Goal: Book appointment/travel/reservation

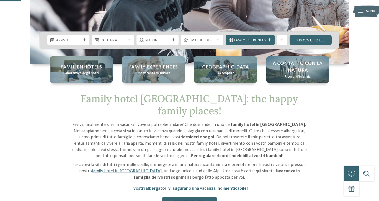
scroll to position [125, 0]
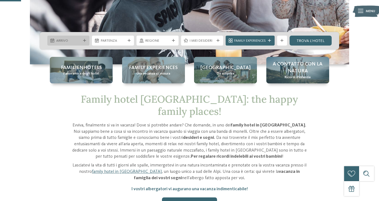
click at [83, 37] on div "Arrivo" at bounding box center [68, 41] width 42 height 10
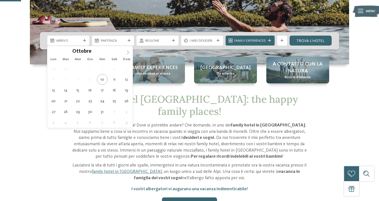
click at [128, 52] on icon at bounding box center [128, 53] width 4 height 4
type input "****"
click at [128, 52] on icon at bounding box center [128, 53] width 4 height 4
type div "[DATE]"
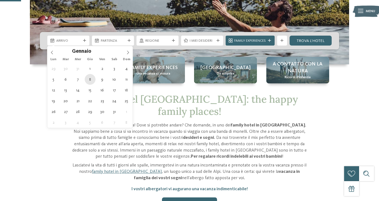
type input "****"
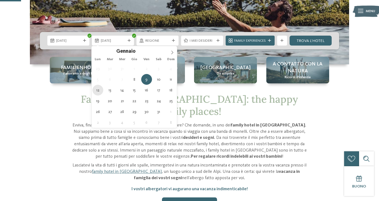
type div "[DATE]"
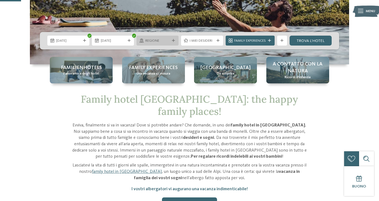
click at [166, 42] on span "Regione" at bounding box center [157, 40] width 25 height 5
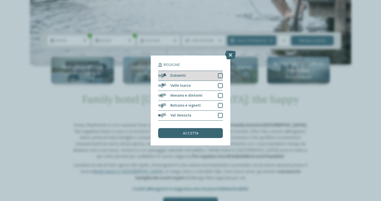
click at [221, 73] on div at bounding box center [220, 75] width 5 height 5
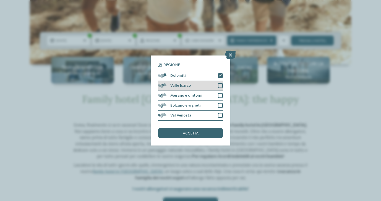
click at [221, 83] on div at bounding box center [220, 85] width 5 height 5
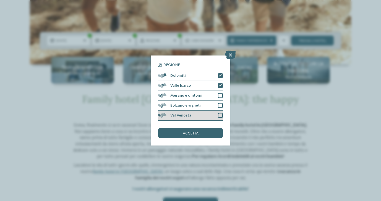
click at [221, 113] on div at bounding box center [220, 115] width 5 height 5
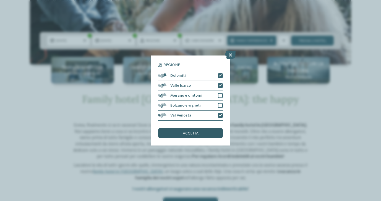
click at [209, 128] on div "accetta" at bounding box center [190, 133] width 65 height 10
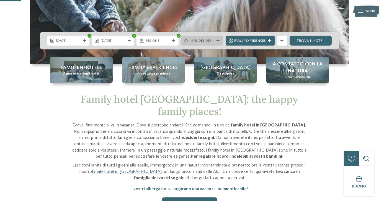
click at [216, 40] on icon at bounding box center [217, 40] width 3 height 3
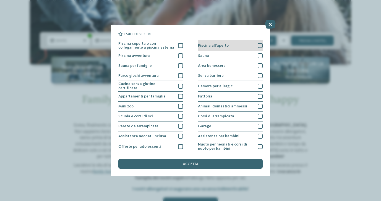
click at [211, 43] on div "Piscina all'aperto" at bounding box center [230, 45] width 65 height 11
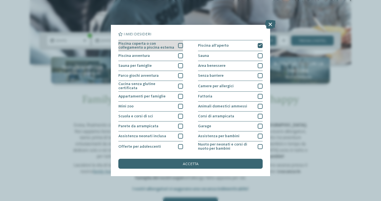
click at [167, 46] on span "Piscina coperta o con collegamento a piscina esterna" at bounding box center [146, 46] width 56 height 8
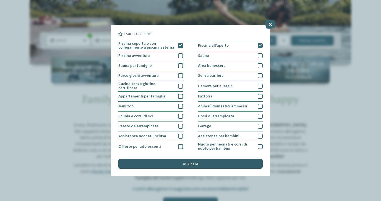
click at [232, 159] on div "accetta" at bounding box center [190, 164] width 144 height 10
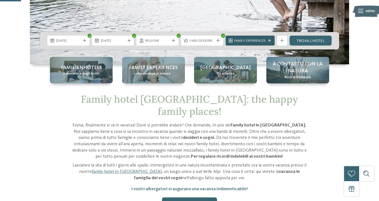
click at [268, 42] on icon at bounding box center [269, 40] width 3 height 3
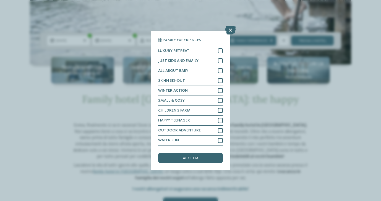
click at [254, 115] on div "Family Experiences LUXURY RETREAT JUST KIDS AND FAMILY" at bounding box center [190, 100] width 381 height 201
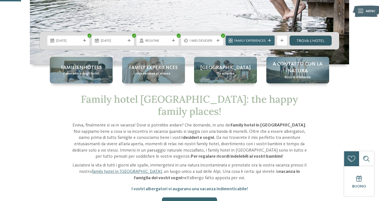
click at [317, 41] on link "trova l’hotel" at bounding box center [310, 41] width 42 height 10
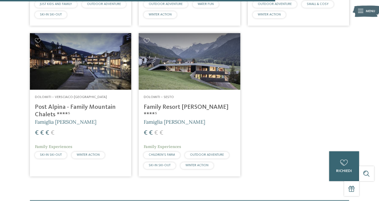
scroll to position [652, 0]
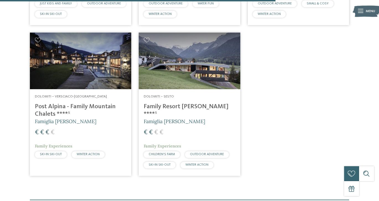
click at [187, 104] on h4 "Family Resort [PERSON_NAME] ****ˢ" at bounding box center [189, 110] width 91 height 15
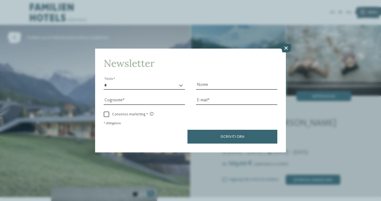
click at [286, 44] on icon at bounding box center [286, 48] width 11 height 9
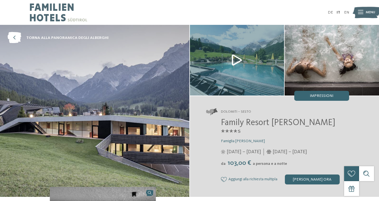
click at [372, 12] on span "Menu" at bounding box center [370, 12] width 9 height 5
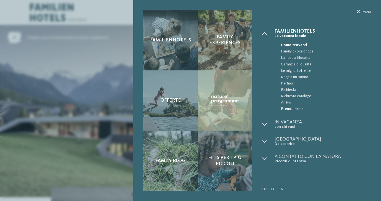
click at [291, 110] on span "Prenotazione" at bounding box center [326, 109] width 90 height 6
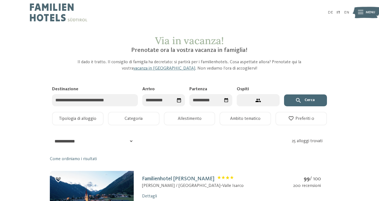
click at [121, 99] on input "Destinazione" at bounding box center [95, 100] width 86 height 12
click at [160, 95] on input "Arrivo" at bounding box center [163, 100] width 43 height 12
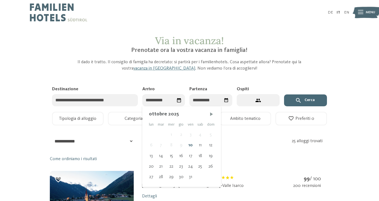
click at [215, 113] on div "ottobre 2025 lun mar mer gio ven sab dom 1 2 3 4 5 6 7 8 9 10 11 12 13 14 15 16…" at bounding box center [181, 145] width 79 height 76
click at [204, 116] on div "ottobre 2025" at bounding box center [181, 114] width 65 height 7
click at [209, 113] on span "Mese successivo" at bounding box center [212, 115] width 6 height 6
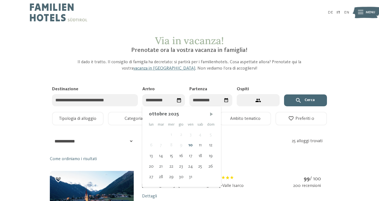
click at [209, 113] on span "Mese successivo" at bounding box center [212, 115] width 6 height 6
click at [208, 113] on span "Mese successivo" at bounding box center [211, 115] width 6 height 6
click at [182, 146] on div "8" at bounding box center [180, 145] width 9 height 11
type input "**********"
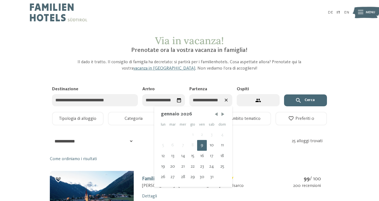
click at [219, 102] on input "**********" at bounding box center [210, 100] width 43 height 12
click at [165, 157] on div "12" at bounding box center [163, 156] width 9 height 11
type input "**********"
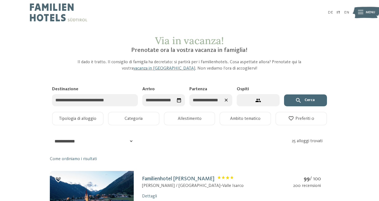
click at [268, 103] on button "2 ospiti – 1 camera" at bounding box center [258, 100] width 43 height 12
select select "*"
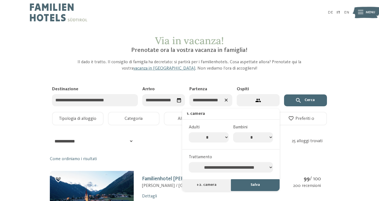
click at [270, 135] on select "* * * * * * * *" at bounding box center [253, 138] width 40 height 11
select select "*"
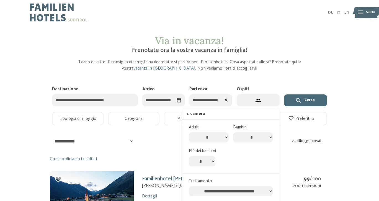
select select "*"
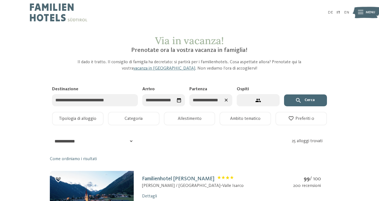
click at [309, 100] on button "Cerca" at bounding box center [305, 101] width 43 height 12
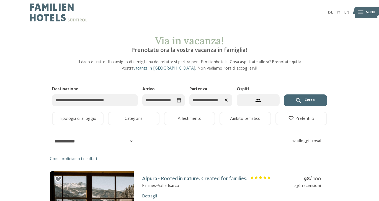
click at [294, 100] on button "Cerca" at bounding box center [305, 101] width 43 height 12
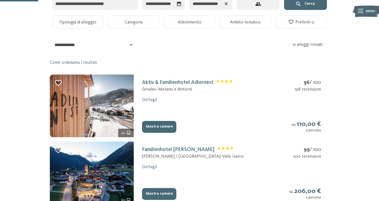
scroll to position [96, 0]
click at [154, 121] on button "Mostra camere" at bounding box center [159, 127] width 34 height 12
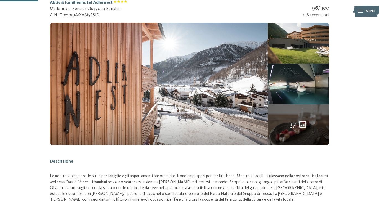
scroll to position [81, 0]
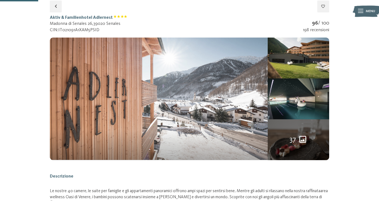
select select "*"
select select "**********"
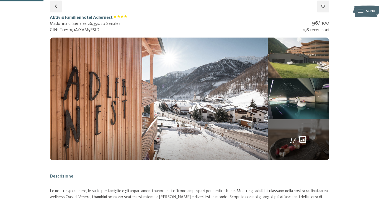
click at [297, 73] on img at bounding box center [298, 58] width 61 height 41
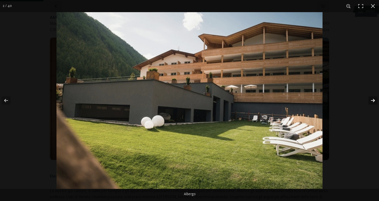
click at [373, 100] on button "button" at bounding box center [368, 101] width 19 height 28
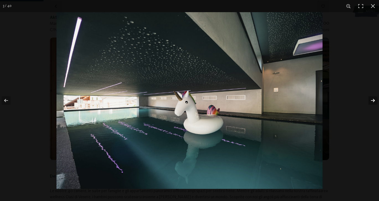
click at [373, 100] on button "button" at bounding box center [368, 101] width 19 height 28
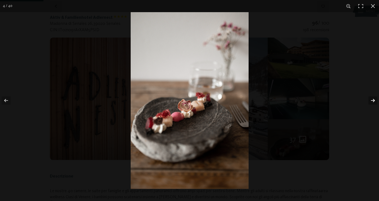
click at [373, 100] on button "button" at bounding box center [368, 101] width 19 height 28
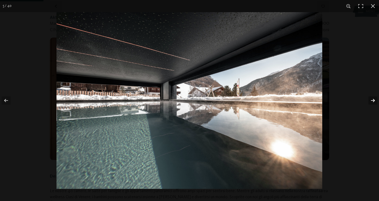
click at [373, 100] on button "button" at bounding box center [368, 101] width 19 height 28
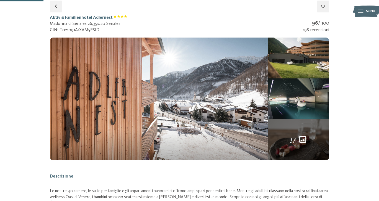
click at [0, 0] on button "button" at bounding box center [0, 0] width 0 height 0
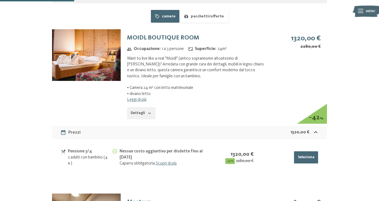
scroll to position [386, 0]
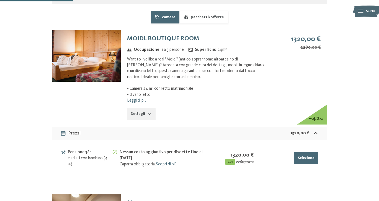
click at [143, 109] on button "Dettagli" at bounding box center [141, 114] width 29 height 12
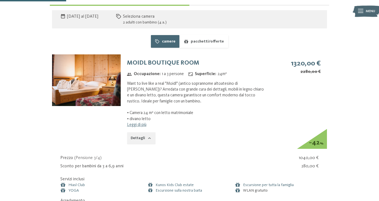
scroll to position [361, 0]
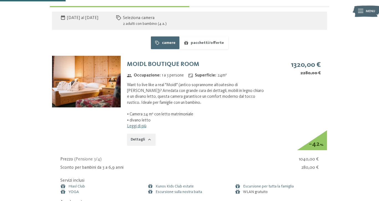
click at [105, 94] on img at bounding box center [86, 81] width 69 height 51
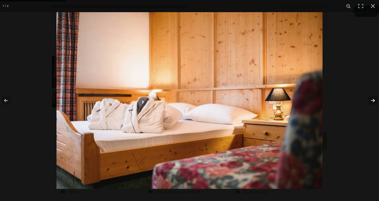
click at [371, 102] on button "button" at bounding box center [368, 101] width 19 height 28
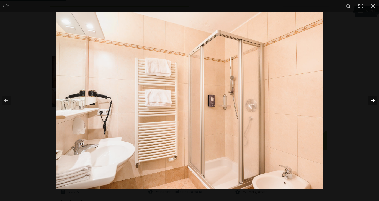
click at [371, 102] on button "button" at bounding box center [368, 101] width 19 height 28
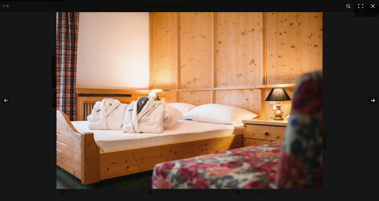
click at [371, 102] on button "button" at bounding box center [368, 101] width 19 height 28
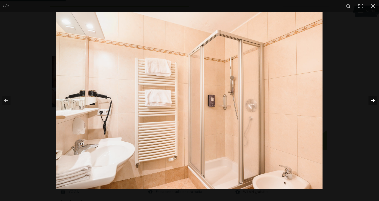
click at [371, 102] on button "button" at bounding box center [368, 101] width 19 height 28
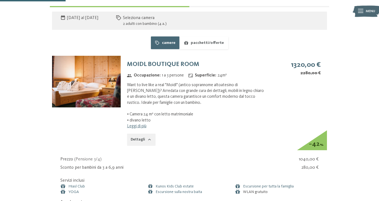
click at [0, 0] on button "button" at bounding box center [0, 0] width 0 height 0
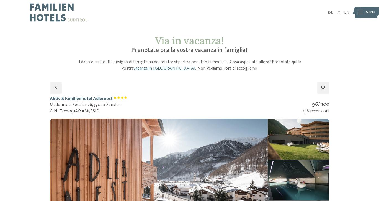
scroll to position [0, 0]
click at [92, 0] on div at bounding box center [189, 0] width 379 height 1
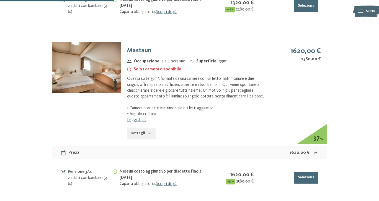
scroll to position [627, 0]
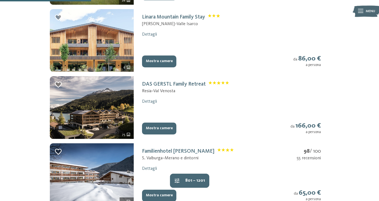
scroll to position [230, 0]
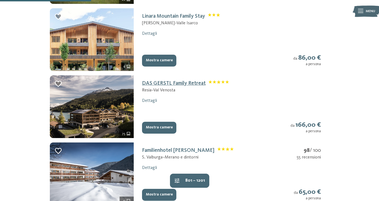
click at [167, 81] on link "DAS GERSTL Family Retreat" at bounding box center [185, 84] width 87 height 6
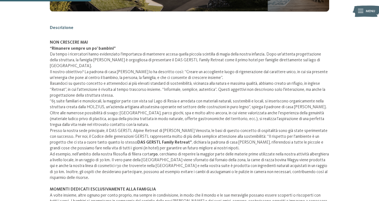
scroll to position [81, 0]
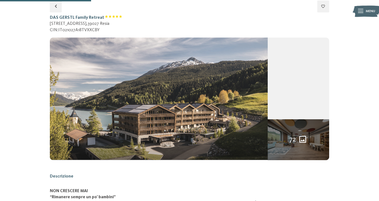
select select "*"
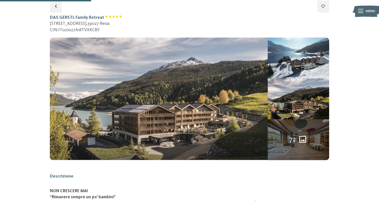
select select "**********"
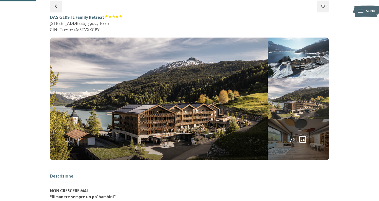
click at [295, 87] on img at bounding box center [298, 99] width 61 height 41
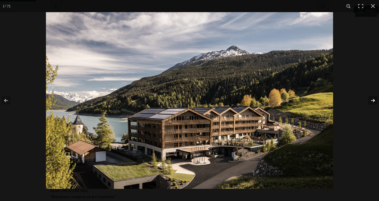
click at [372, 101] on button "button" at bounding box center [368, 101] width 19 height 28
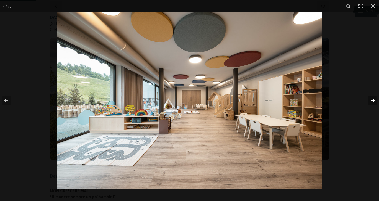
click at [372, 101] on button "button" at bounding box center [368, 101] width 19 height 28
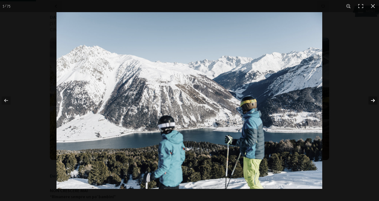
click at [372, 101] on button "button" at bounding box center [368, 101] width 19 height 28
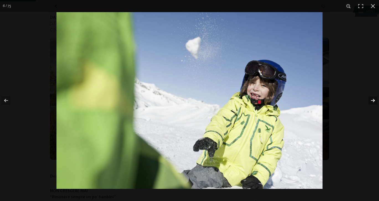
click at [372, 101] on button "button" at bounding box center [368, 101] width 19 height 28
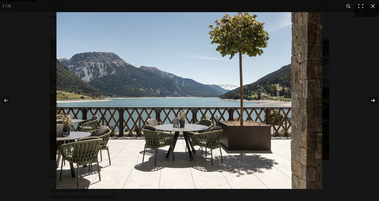
click at [372, 101] on button "button" at bounding box center [368, 101] width 19 height 28
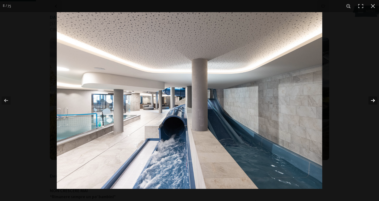
click at [372, 101] on button "button" at bounding box center [368, 101] width 19 height 28
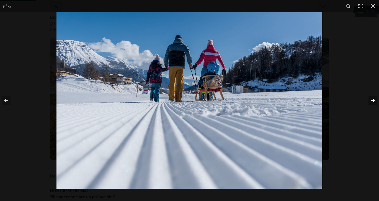
click at [372, 101] on button "button" at bounding box center [368, 101] width 19 height 28
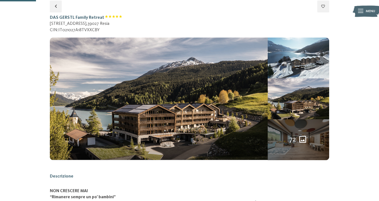
click at [0, 0] on button "button" at bounding box center [0, 0] width 0 height 0
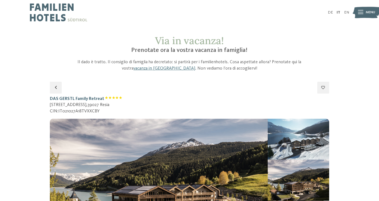
scroll to position [0, 0]
drag, startPoint x: 50, startPoint y: 100, endPoint x: 104, endPoint y: 101, distance: 53.7
click at [104, 101] on h1 "DAS GERSTL Family Retreat" at bounding box center [86, 99] width 72 height 6
copy h1 "DAS GERSTL Family Retreat"
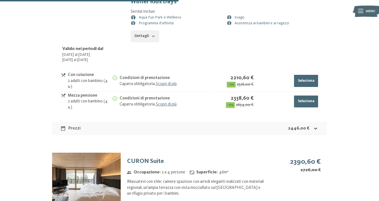
scroll to position [1903, 0]
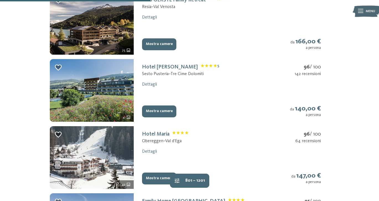
scroll to position [384, 0]
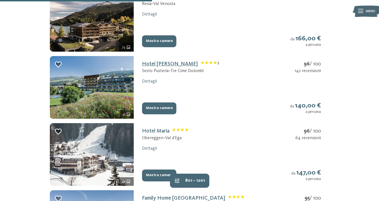
click at [173, 61] on link "Hotel Rainer Sexten S" at bounding box center [180, 64] width 77 height 6
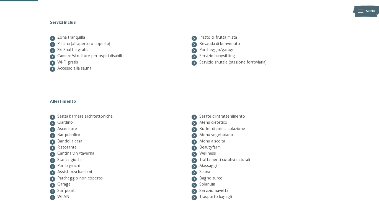
scroll to position [81, 0]
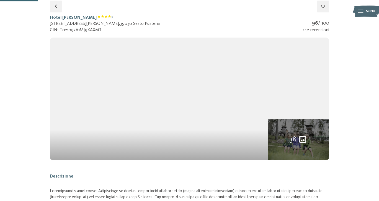
select select "*"
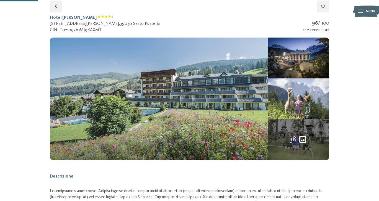
select select "**********"
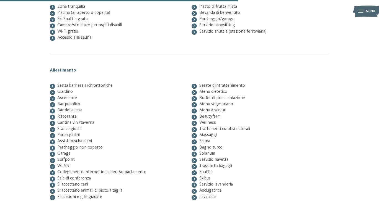
scroll to position [720, 0]
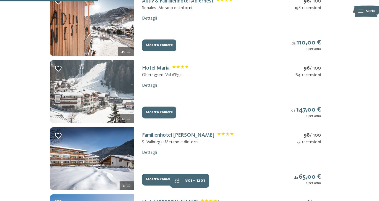
scroll to position [249, 0]
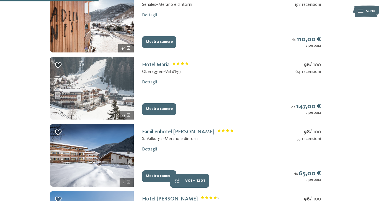
click at [96, 84] on img at bounding box center [92, 88] width 84 height 63
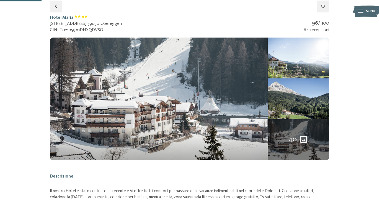
select select "*"
select select "**********"
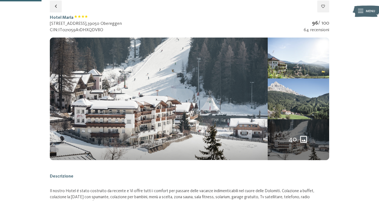
click at [306, 96] on img at bounding box center [298, 99] width 61 height 41
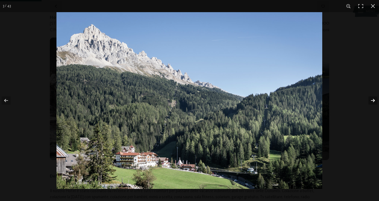
click at [374, 104] on button "button" at bounding box center [368, 101] width 19 height 28
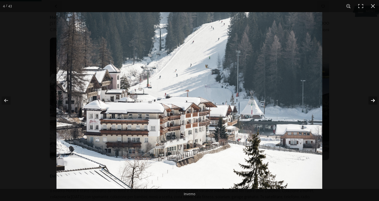
click at [374, 104] on button "button" at bounding box center [368, 101] width 19 height 28
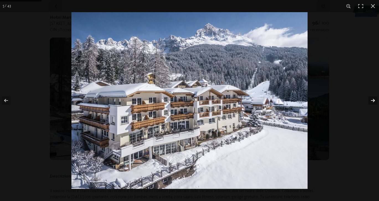
click at [374, 104] on button "button" at bounding box center [368, 101] width 19 height 28
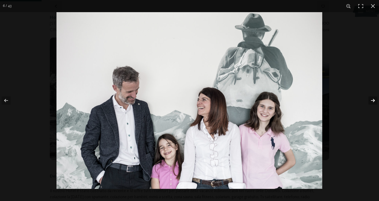
click at [374, 104] on button "button" at bounding box center [368, 101] width 19 height 28
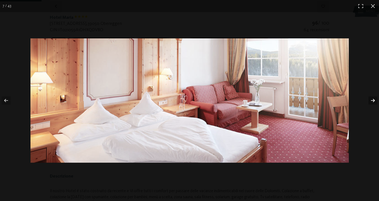
click at [374, 104] on button "button" at bounding box center [368, 101] width 19 height 28
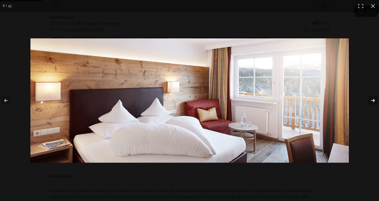
click at [374, 104] on button "button" at bounding box center [368, 101] width 19 height 28
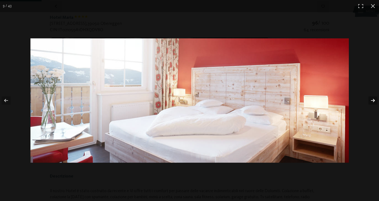
click at [374, 104] on button "button" at bounding box center [368, 101] width 19 height 28
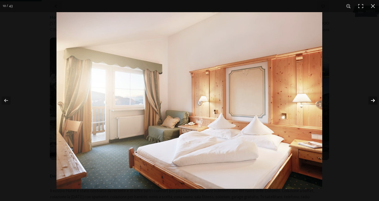
click at [374, 104] on button "button" at bounding box center [368, 101] width 19 height 28
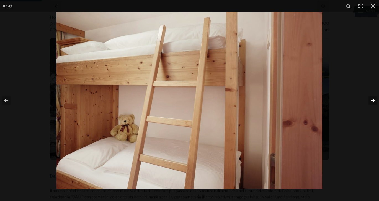
click at [374, 104] on button "button" at bounding box center [368, 101] width 19 height 28
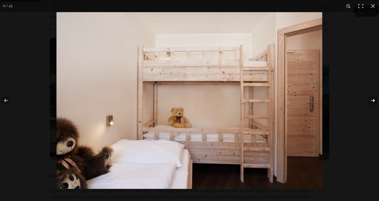
click at [374, 104] on button "button" at bounding box center [368, 101] width 19 height 28
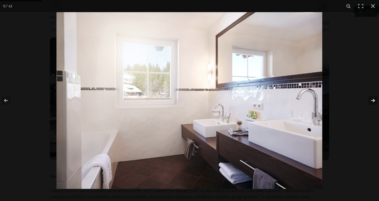
click at [374, 104] on button "button" at bounding box center [368, 101] width 19 height 28
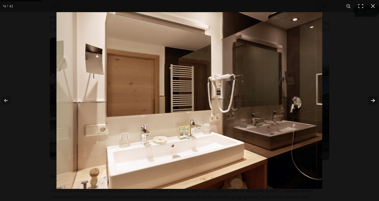
click at [374, 104] on button "button" at bounding box center [368, 101] width 19 height 28
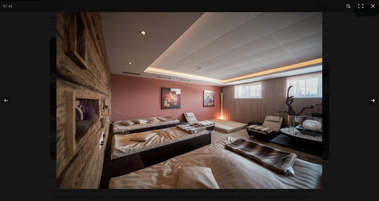
click at [374, 104] on button "button" at bounding box center [368, 101] width 19 height 28
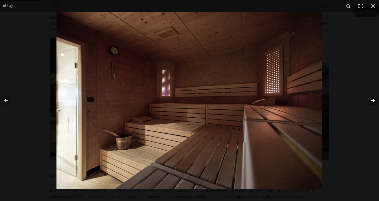
click at [374, 104] on button "button" at bounding box center [368, 101] width 19 height 28
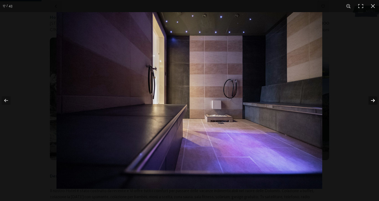
click at [374, 104] on button "button" at bounding box center [368, 101] width 19 height 28
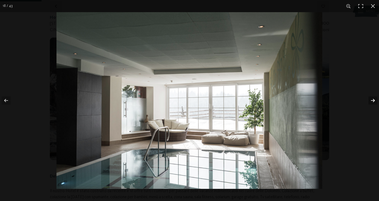
click at [374, 104] on button "button" at bounding box center [368, 101] width 19 height 28
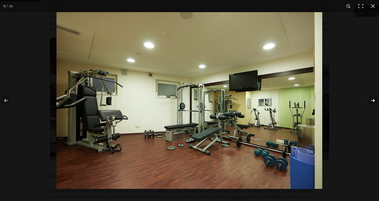
click at [374, 104] on button "button" at bounding box center [368, 101] width 19 height 28
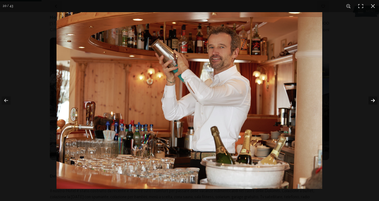
click at [374, 104] on button "button" at bounding box center [368, 101] width 19 height 28
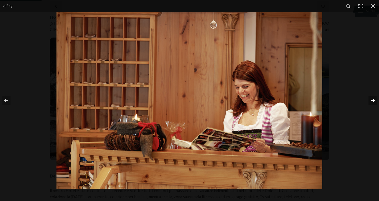
click at [374, 104] on button "button" at bounding box center [368, 101] width 19 height 28
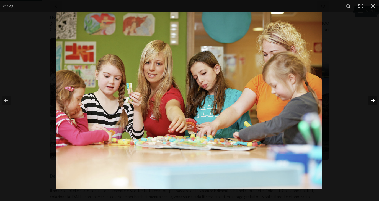
click at [374, 104] on button "button" at bounding box center [368, 101] width 19 height 28
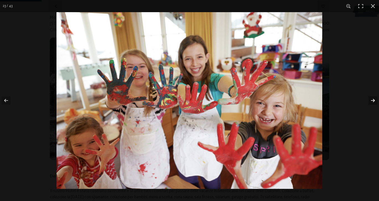
click at [374, 104] on button "button" at bounding box center [368, 101] width 19 height 28
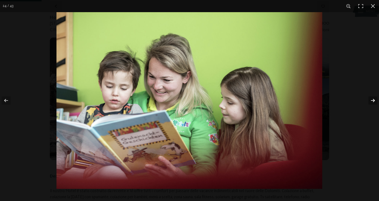
click at [374, 104] on button "button" at bounding box center [368, 101] width 19 height 28
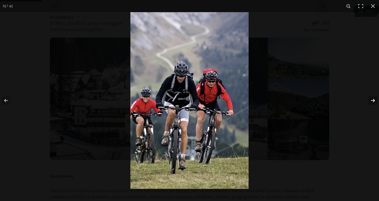
click at [374, 104] on button "button" at bounding box center [368, 101] width 19 height 28
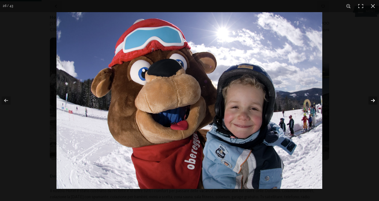
click at [374, 104] on button "button" at bounding box center [368, 101] width 19 height 28
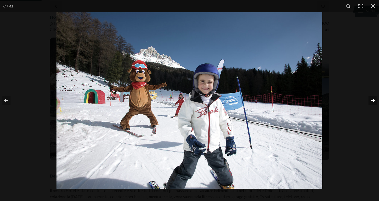
click at [374, 104] on button "button" at bounding box center [368, 101] width 19 height 28
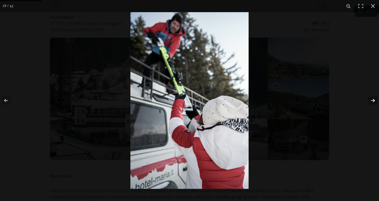
click at [374, 104] on button "button" at bounding box center [368, 101] width 19 height 28
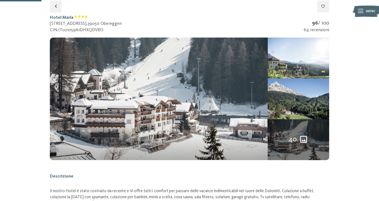
click at [0, 0] on button "button" at bounding box center [0, 0] width 0 height 0
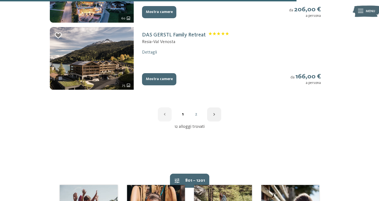
scroll to position [751, 0]
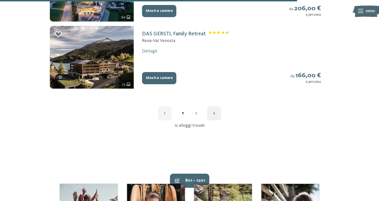
click at [195, 111] on link "2" at bounding box center [195, 113] width 13 height 4
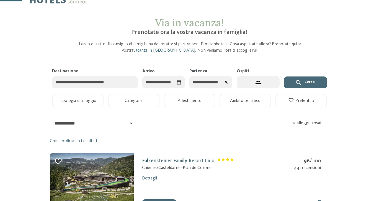
scroll to position [8, 0]
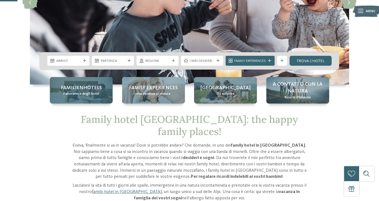
scroll to position [105, 0]
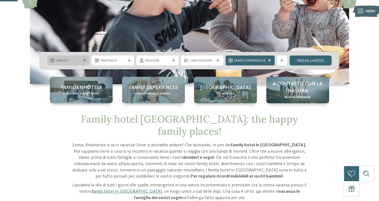
click at [83, 60] on icon at bounding box center [84, 60] width 3 height 3
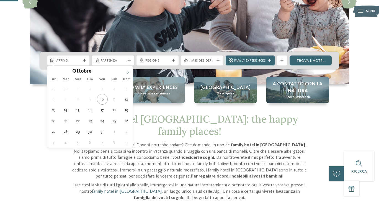
click at [129, 71] on icon at bounding box center [128, 73] width 4 height 4
type input "****"
click at [129, 71] on icon at bounding box center [128, 73] width 4 height 4
type div "[DATE]"
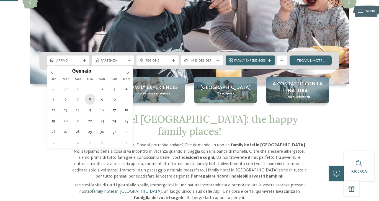
type input "****"
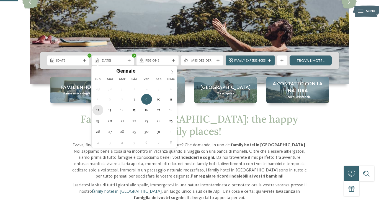
type div "[DATE]"
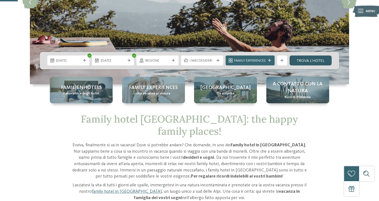
click at [310, 61] on link "trova l’hotel" at bounding box center [310, 61] width 42 height 10
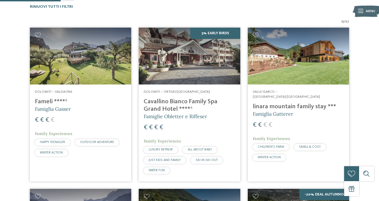
scroll to position [166, 0]
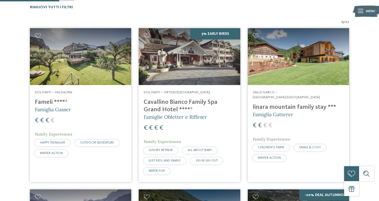
click at [99, 60] on img at bounding box center [80, 56] width 101 height 57
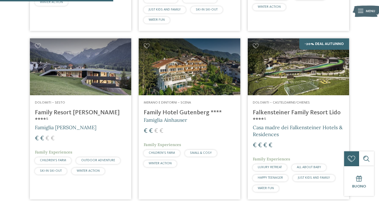
scroll to position [318, 0]
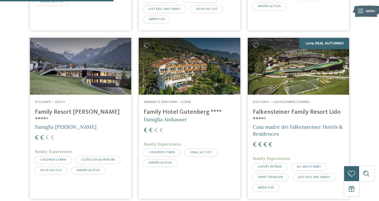
click at [72, 65] on img at bounding box center [80, 66] width 101 height 57
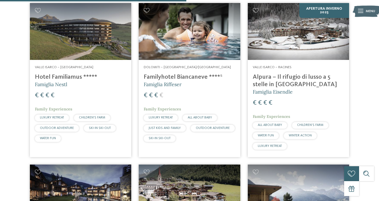
scroll to position [524, 0]
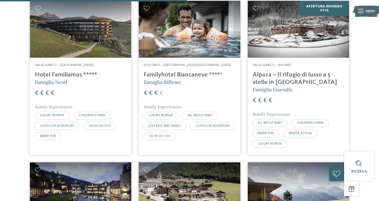
click at [302, 42] on img at bounding box center [298, 29] width 101 height 57
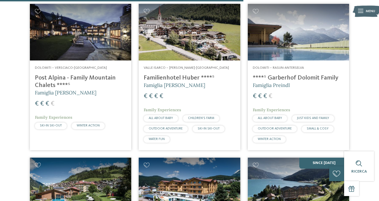
scroll to position [684, 0]
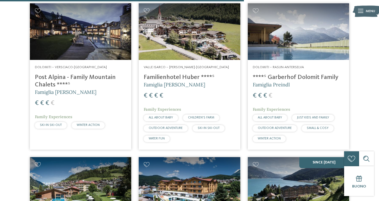
click at [316, 52] on img at bounding box center [298, 31] width 101 height 57
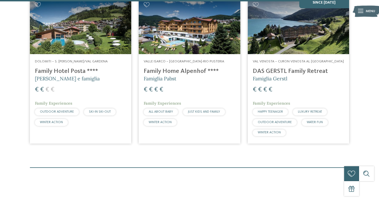
scroll to position [828, 0]
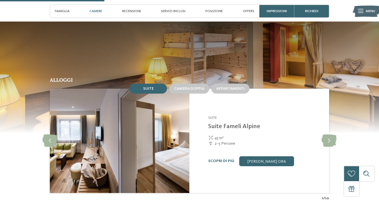
scroll to position [440, 0]
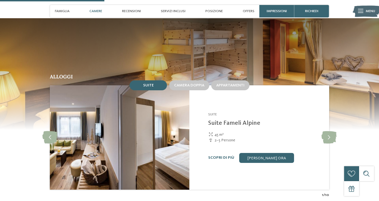
click at [118, 131] on img at bounding box center [119, 138] width 139 height 105
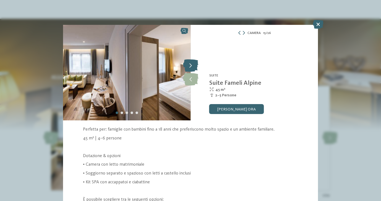
click at [191, 65] on icon at bounding box center [190, 66] width 15 height 12
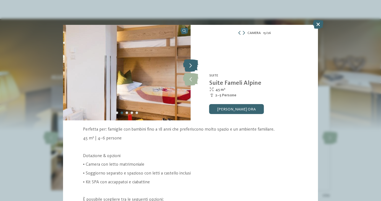
click at [191, 65] on icon at bounding box center [190, 66] width 15 height 12
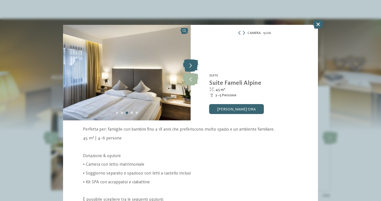
click at [191, 65] on icon at bounding box center [190, 66] width 15 height 12
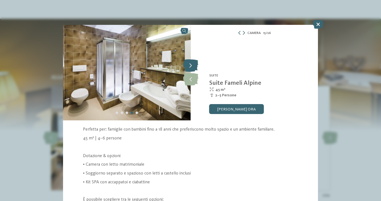
click at [191, 65] on icon at bounding box center [190, 66] width 15 height 12
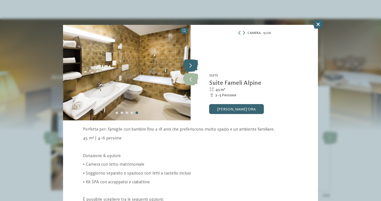
click at [191, 65] on icon at bounding box center [190, 66] width 15 height 12
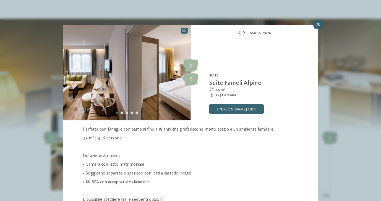
click at [320, 25] on icon at bounding box center [318, 24] width 11 height 9
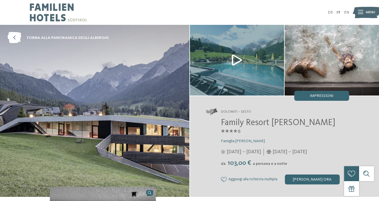
click at [141, 138] on img at bounding box center [94, 111] width 189 height 172
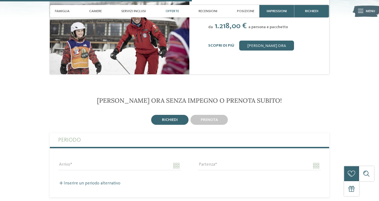
scroll to position [778, 0]
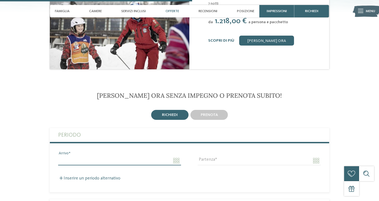
click at [118, 156] on input "Arrivo" at bounding box center [119, 160] width 123 height 9
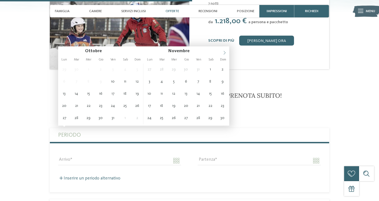
click at [226, 53] on icon at bounding box center [225, 53] width 4 height 4
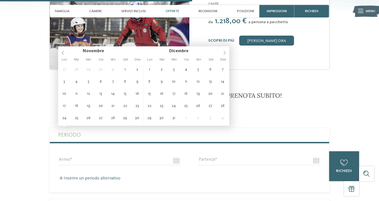
type input "****"
click at [226, 53] on icon at bounding box center [225, 53] width 4 height 4
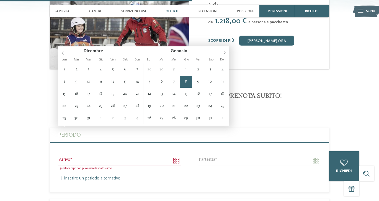
type input "**********"
type input "****"
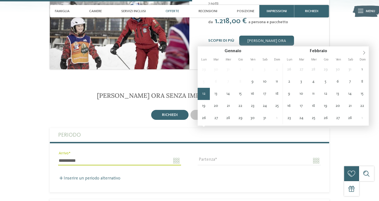
type input "**********"
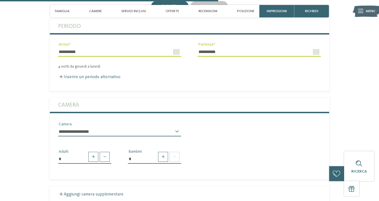
scroll to position [888, 0]
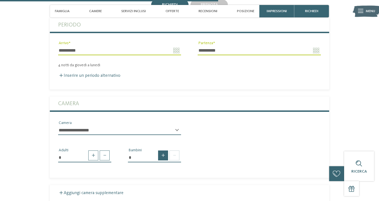
click at [161, 151] on span at bounding box center [163, 156] width 10 height 10
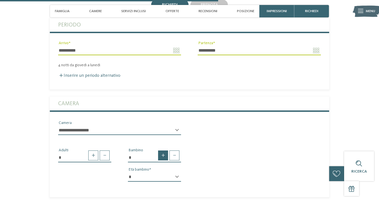
type input "*"
click at [139, 173] on select "* * * * * * * * * * * ** ** ** ** ** ** ** **" at bounding box center [154, 177] width 53 height 9
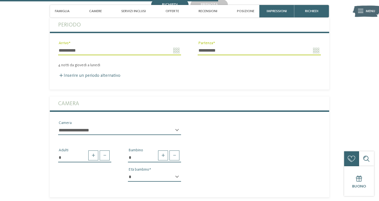
select select "*"
click at [221, 140] on div "* Adulti * Bambino * * * * * * * * * * * ** ** ** ** ** ** ** ** Età bambino" at bounding box center [189, 163] width 279 height 47
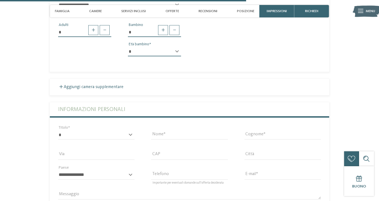
scroll to position [1017, 0]
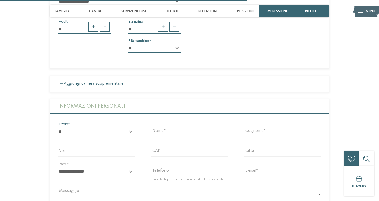
select select "*"
click at [164, 127] on div "Nome" at bounding box center [189, 134] width 76 height 14
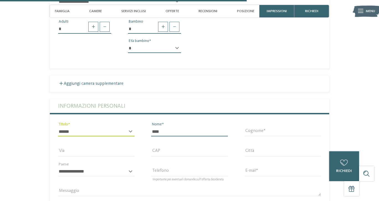
type input "****"
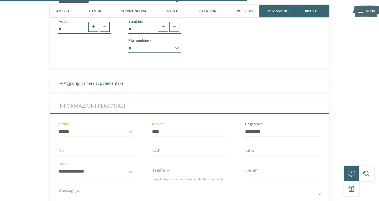
type input "*********"
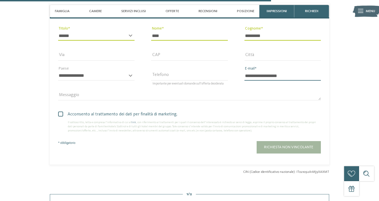
scroll to position [1119, 0]
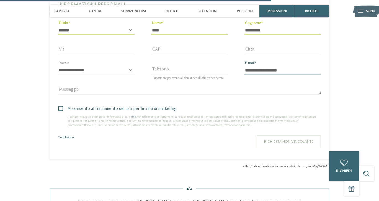
type input "**********"
click at [268, 140] on span "Richiesta non vincolante" at bounding box center [288, 142] width 49 height 4
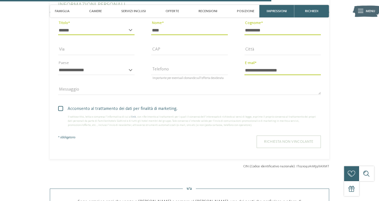
scroll to position [0, 0]
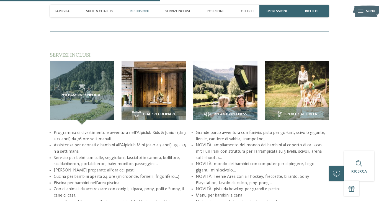
scroll to position [665, 0]
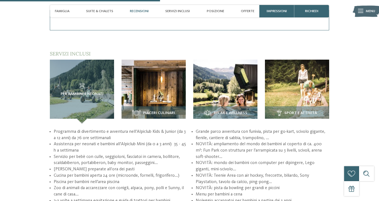
click at [366, 12] on span "Menu" at bounding box center [370, 11] width 9 height 5
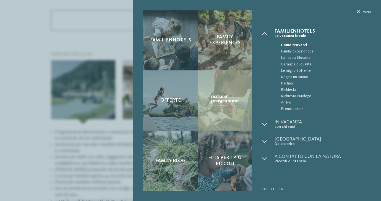
click at [90, 127] on div "Familienhotels Family experiences Offerte" at bounding box center [190, 100] width 381 height 201
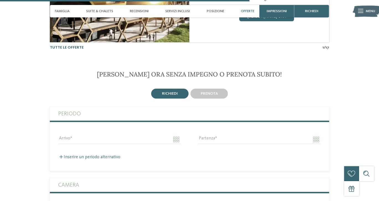
scroll to position [1049, 0]
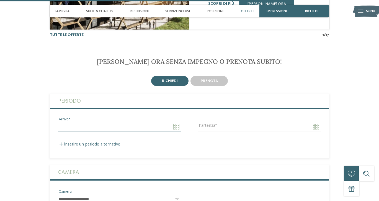
click at [80, 122] on input "Arrivo" at bounding box center [119, 126] width 123 height 9
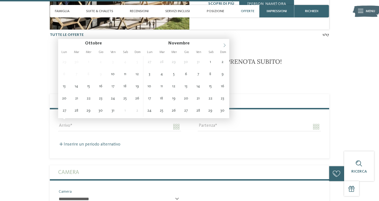
click at [226, 43] on icon at bounding box center [225, 45] width 4 height 4
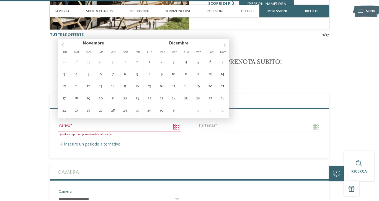
type input "****"
click at [226, 43] on icon at bounding box center [225, 45] width 4 height 4
type input "**********"
type input "****"
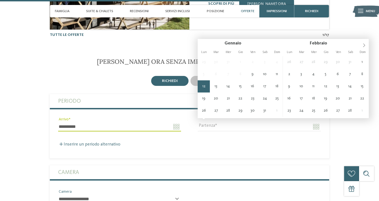
type input "**********"
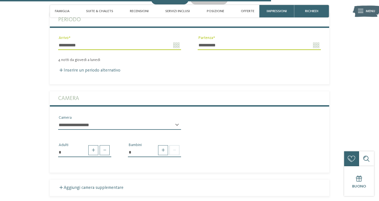
scroll to position [1132, 0]
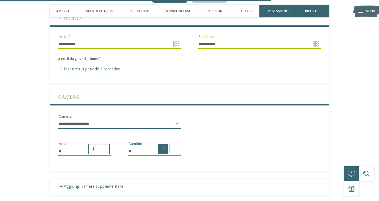
click at [165, 144] on span at bounding box center [163, 149] width 10 height 10
type input "*"
click at [177, 166] on div "* * * * * * * * * * * ** ** ** ** ** ** ** ** Età bambino" at bounding box center [154, 173] width 53 height 14
select select "*"
click at [99, 168] on div "* Adulti * Bambino * * * * * * * * * * * ** ** ** ** ** ** ** ** Età bambino" at bounding box center [189, 156] width 279 height 47
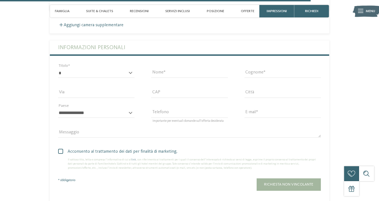
scroll to position [1313, 0]
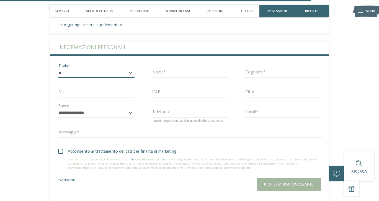
select select "*"
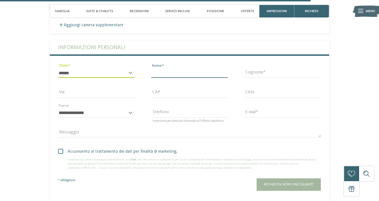
type input "*"
type input "****"
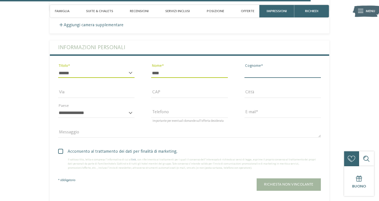
type input "*********"
type input "**********"
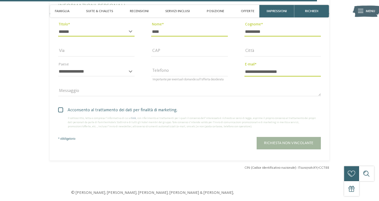
scroll to position [1356, 0]
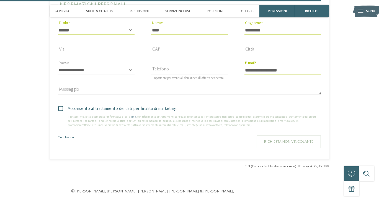
type input "****"
click at [280, 140] on span "Richiesta non vincolante" at bounding box center [288, 142] width 49 height 4
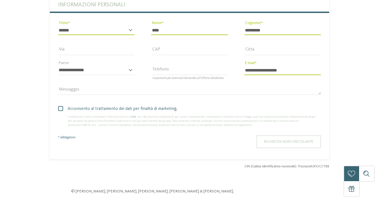
scroll to position [0, 0]
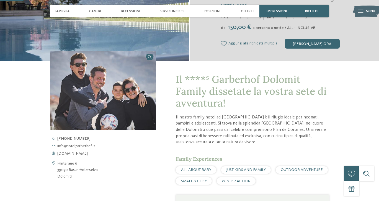
scroll to position [115, 0]
